Goal: Use online tool/utility

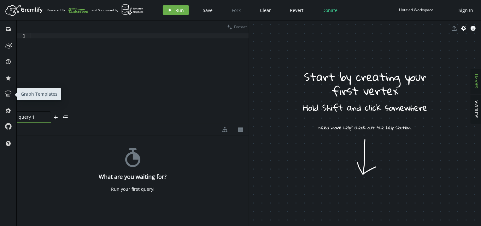
click at [11, 92] on icon at bounding box center [8, 93] width 6 height 6
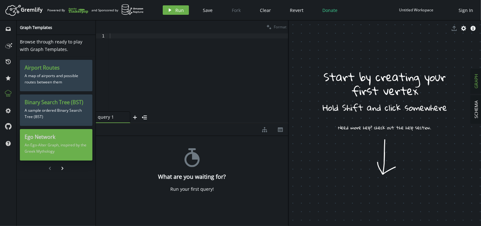
click at [69, 142] on p "An Ego-Alter Graph, inspired by the Greek Mythology" at bounding box center [56, 149] width 63 height 16
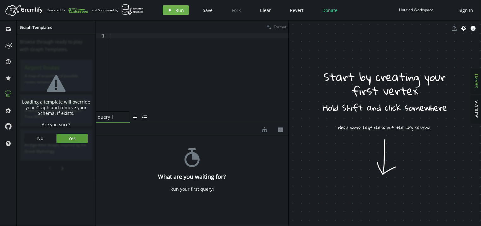
click at [83, 138] on button "Yes" at bounding box center [72, 138] width 32 height 9
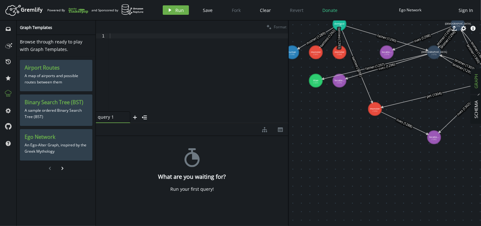
click at [157, 40] on div at bounding box center [198, 77] width 180 height 88
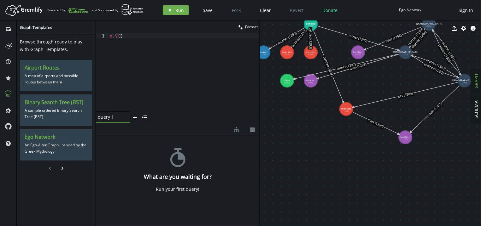
drag, startPoint x: 288, startPoint y: 65, endPoint x: 257, endPoint y: 62, distance: 31.6
click at [259, 62] on div at bounding box center [259, 123] width 0 height 206
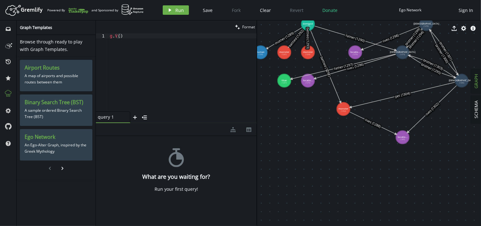
click at [260, 55] on tspan "(1258)" at bounding box center [260, 54] width 5 height 3
drag, startPoint x: 262, startPoint y: 54, endPoint x: 268, endPoint y: 58, distance: 7.0
click at [268, 58] on text "human (1258)" at bounding box center [268, 58] width 8 height 5
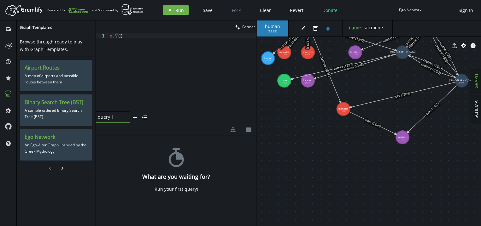
click at [271, 32] on span "( 1258 )" at bounding box center [272, 31] width 9 height 4
copy span "1258"
click at [188, 38] on div "g . V ( )" at bounding box center [182, 77] width 148 height 88
paste textarea "1258"
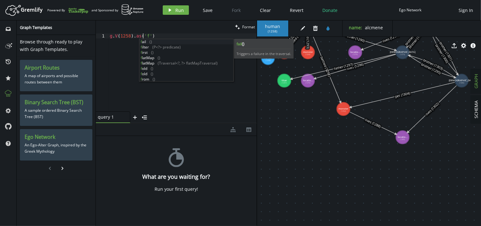
scroll to position [0, 35]
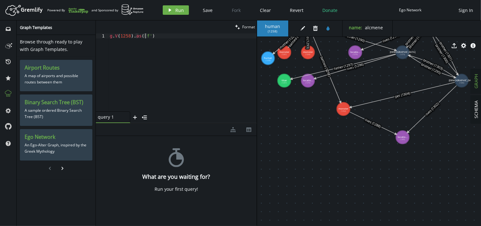
type textarea "g.V(1258).as('f')"
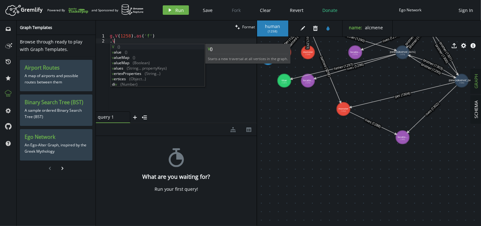
scroll to position [0, 6]
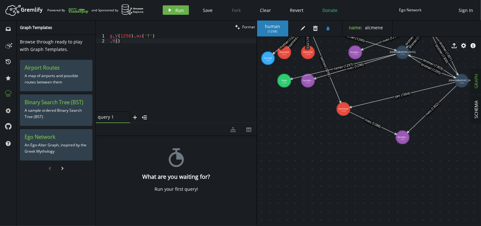
click at [286, 54] on div "human ( 1258 ) edit trash tint name : alcmene export cog info-sign monster (125…" at bounding box center [369, 123] width 224 height 206
drag, startPoint x: 286, startPoint y: 54, endPoint x: 288, endPoint y: 61, distance: 6.8
click at [288, 61] on text "monster (1261)" at bounding box center [287, 61] width 10 height 5
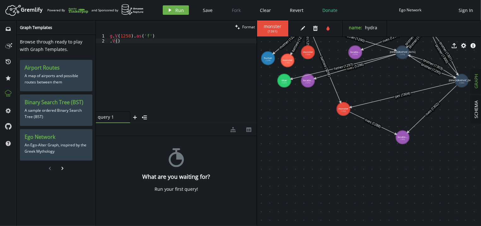
drag, startPoint x: 308, startPoint y: 56, endPoint x: 305, endPoint y: 63, distance: 7.6
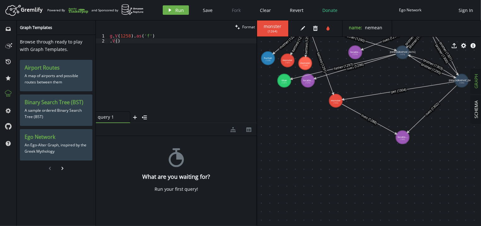
drag, startPoint x: 342, startPoint y: 107, endPoint x: 330, endPoint y: 99, distance: 14.1
click at [272, 31] on span "( 1252 )" at bounding box center [272, 31] width 9 height 4
copy span "1252"
click at [167, 42] on div "g . V ( 1258 ) . as ( 'f' ) . V ( )" at bounding box center [182, 77] width 148 height 88
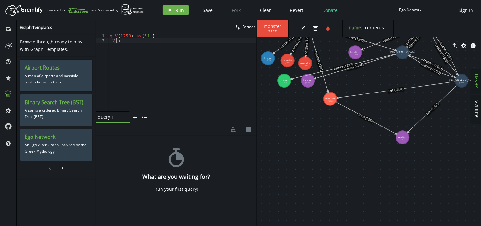
paste textarea "1252"
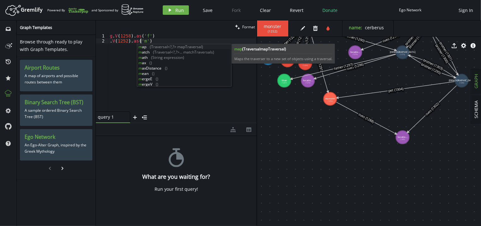
scroll to position [0, 33]
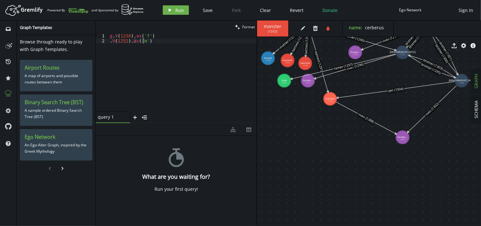
type textarea ".V(1252).as('m')"
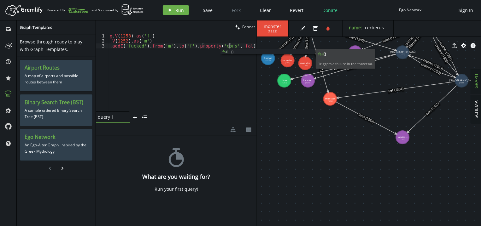
scroll to position [0, 124]
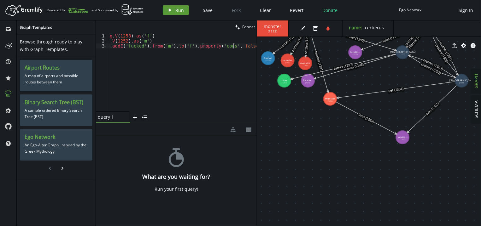
click at [178, 10] on span "Run" at bounding box center [180, 10] width 9 height 6
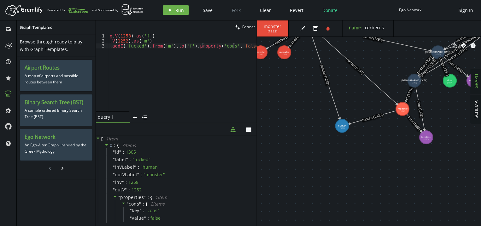
drag, startPoint x: 370, startPoint y: 136, endPoint x: 342, endPoint y: 126, distance: 29.7
click at [342, 126] on tspan "human" at bounding box center [342, 125] width 8 height 3
click at [374, 118] on icon at bounding box center [372, 117] width 47 height 13
click at [241, 48] on div "g . V ( 1258 ) . as ( 'f' ) . V ( 1252 ) . as ( 'm' ) . addE ( 'fucked' ) . fro…" at bounding box center [182, 77] width 148 height 88
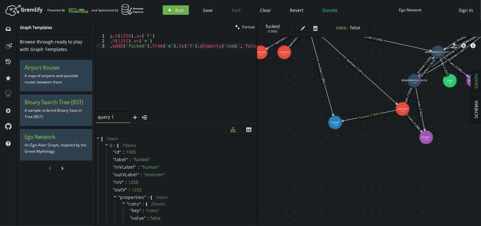
drag, startPoint x: 341, startPoint y: 125, endPoint x: 335, endPoint y: 123, distance: 6.1
click at [335, 123] on tspan "human" at bounding box center [335, 122] width 8 height 3
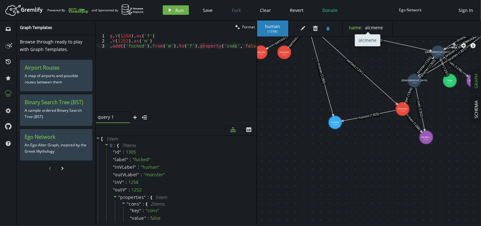
click at [378, 28] on span "alcmene" at bounding box center [374, 28] width 18 height 6
click at [193, 73] on div "g . V ( 1258 ) . as ( 'f' ) . V ( 1252 ) . as ( 'm' ) . addE ( 'fucked' ) . fro…" at bounding box center [182, 77] width 148 height 88
click at [127, 153] on div "1305" at bounding box center [131, 152] width 10 height 6
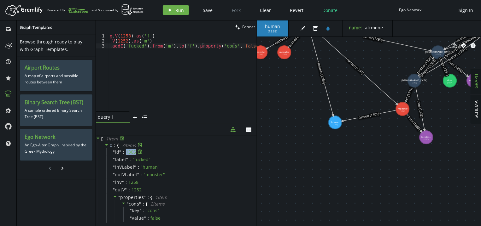
copy div "1305"
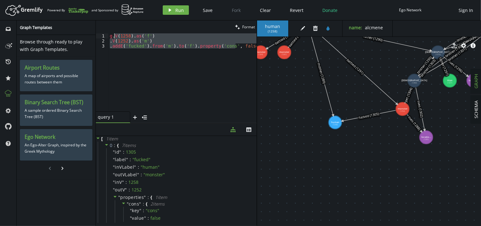
drag, startPoint x: 244, startPoint y: 49, endPoint x: 114, endPoint y: 34, distance: 131.4
click at [114, 34] on div "g . V ( 1258 ) . as ( 'f' ) . V ( 1252 ) . as ( 'm' ) . addE ( 'fucked' ) . fro…" at bounding box center [182, 77] width 148 height 88
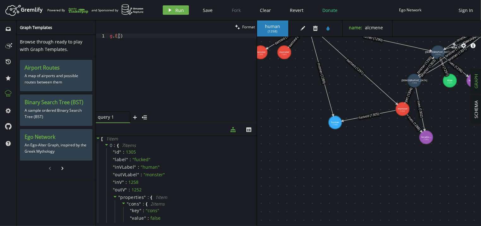
paste textarea "1305)"
click at [169, 14] on button "play Run" at bounding box center [176, 9] width 26 height 9
click at [142, 39] on div "g . E ( 1305 )" at bounding box center [182, 77] width 148 height 88
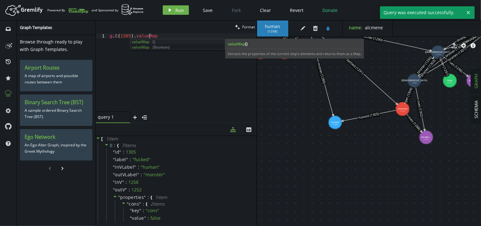
scroll to position [0, 44]
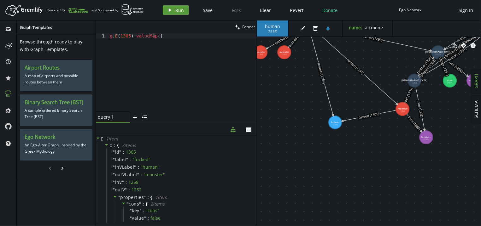
click at [170, 7] on button "play Run" at bounding box center [176, 9] width 26 height 9
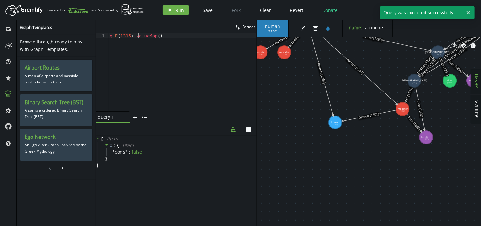
click at [138, 36] on div "g . E ( 1305 ) . valueMap ( )" at bounding box center [182, 77] width 148 height 88
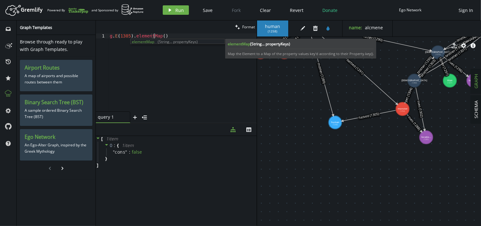
scroll to position [0, 44]
click at [175, 12] on button "play Run" at bounding box center [176, 9] width 26 height 9
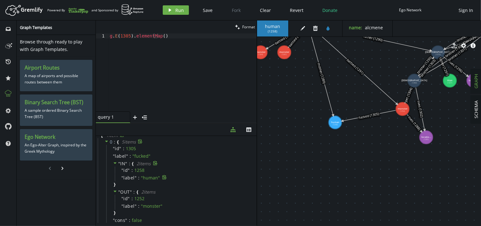
scroll to position [0, 0]
click at [169, 34] on div "g . E ( 1305 ) . elementMap ( )" at bounding box center [182, 77] width 148 height 88
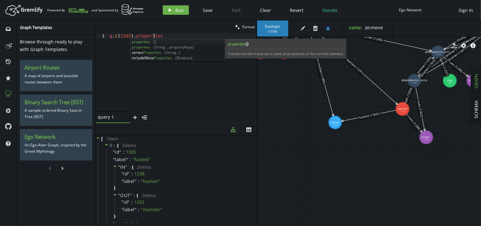
scroll to position [0, 48]
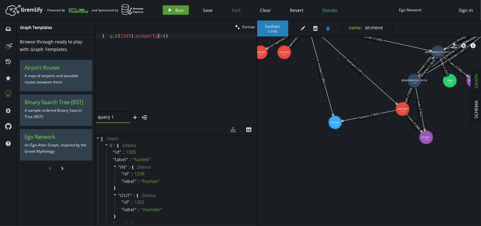
click at [175, 12] on button "play Run" at bounding box center [176, 9] width 26 height 9
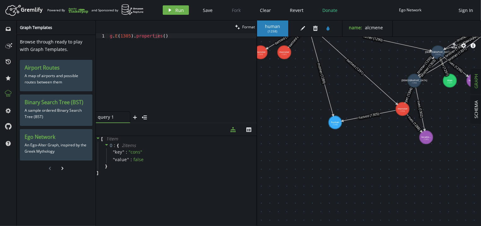
click at [178, 39] on div "g . E ( 1305 ) . properties ( )" at bounding box center [182, 77] width 148 height 88
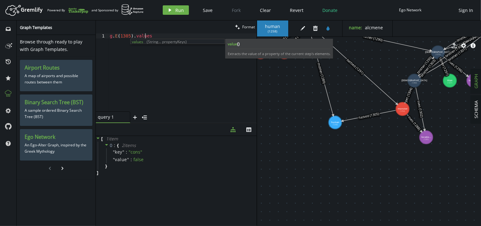
scroll to position [0, 39]
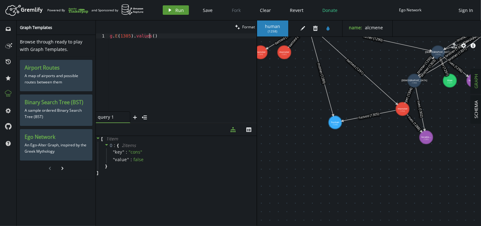
type textarea "g.E(1305).values()"
click at [177, 11] on span "Run" at bounding box center [180, 10] width 9 height 6
